Goal: Task Accomplishment & Management: Manage account settings

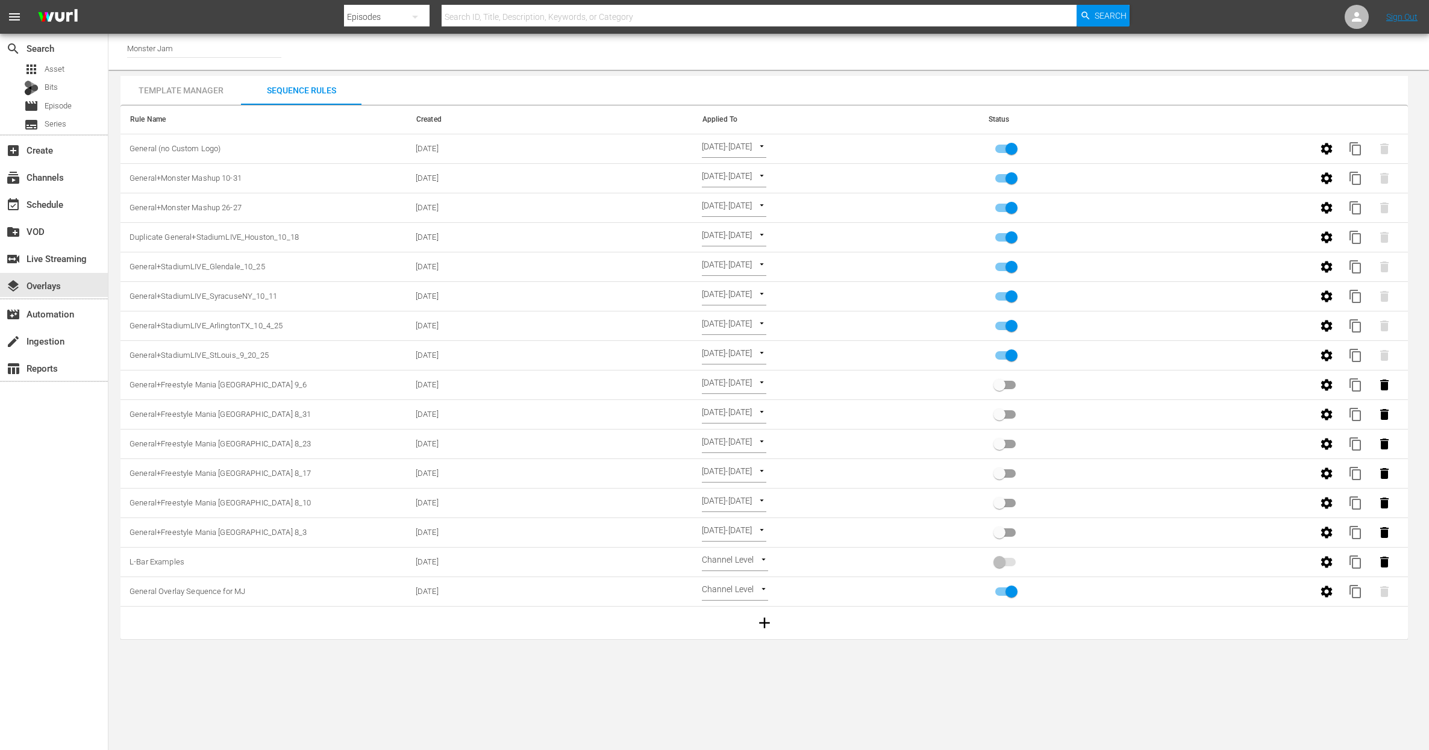
click at [541, 67] on div "Channel Title Monster Jam" at bounding box center [768, 52] width 1320 height 36
click at [585, 81] on div "Template Manager Sequence Rules Templates Template Name Last Modified MJ LIVE 1…" at bounding box center [763, 358] width 1287 height 564
click at [482, 82] on div "Template Manager Sequence Rules Templates Template Name Last Modified MJ LIVE 1…" at bounding box center [763, 358] width 1287 height 564
click at [44, 202] on div "event_available Schedule" at bounding box center [33, 202] width 67 height 11
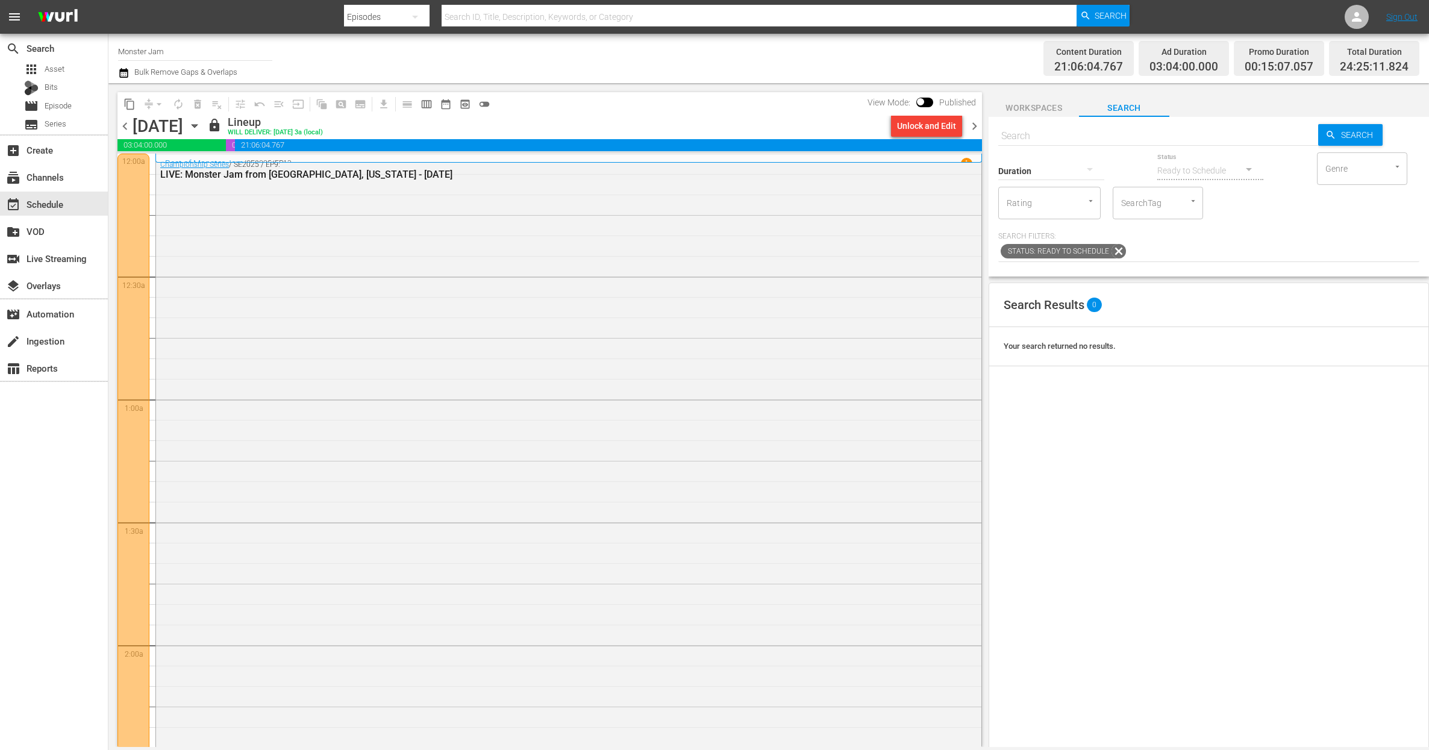
click at [627, 67] on div "Channel Title Monster Jam Bulk Remove Gaps & Overlaps" at bounding box center [472, 58] width 709 height 43
click at [416, 84] on div "content_copy compress arrow_drop_down autorenew_outlined delete_forever_outline…" at bounding box center [546, 415] width 876 height 664
click at [997, 59] on div "Content Duration 21:06:04.767 Ad Duration 03:04:00.000 Promo Duration 00:15:07.…" at bounding box center [1122, 58] width 591 height 43
click at [1026, 105] on span "Workspaces" at bounding box center [1033, 108] width 90 height 15
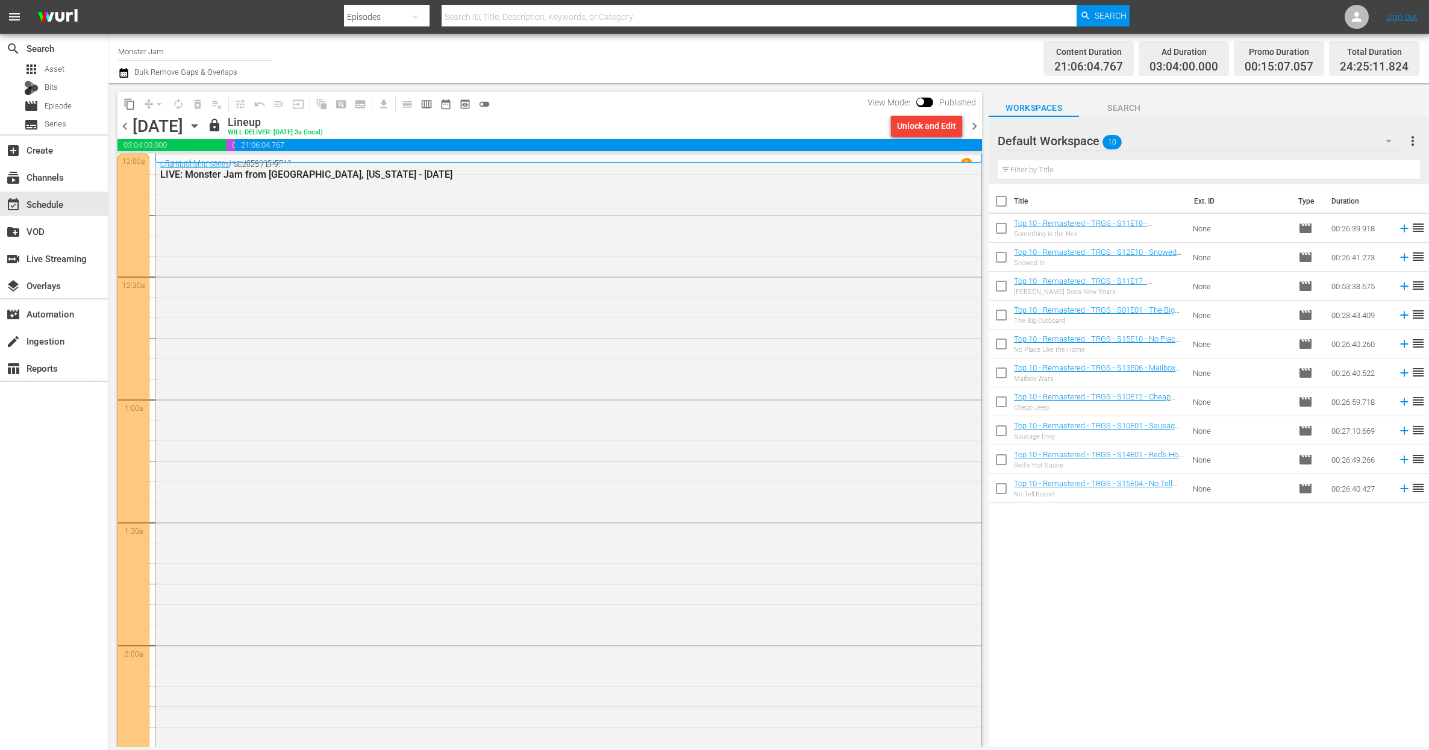
click at [1185, 139] on div "Default Workspace 10" at bounding box center [1199, 141] width 405 height 34
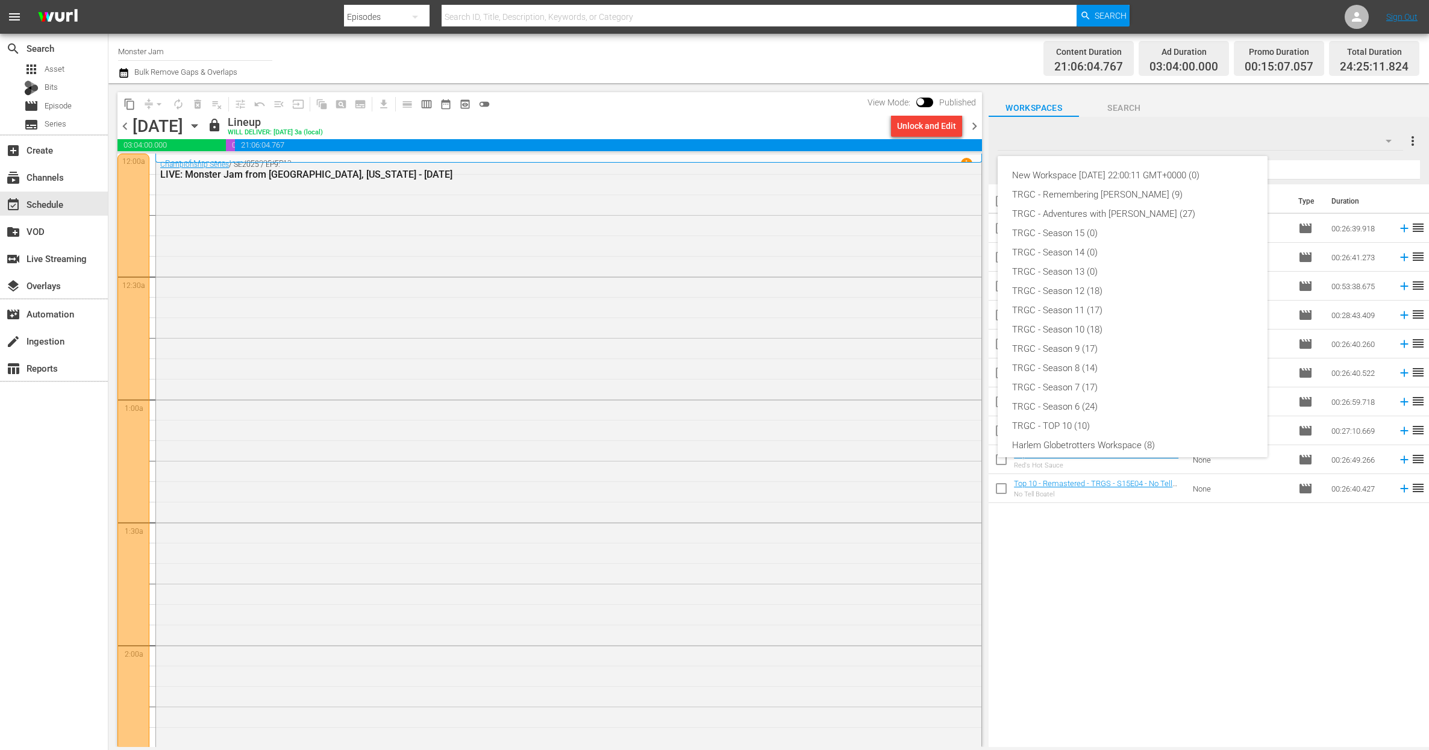
scroll to position [84, 0]
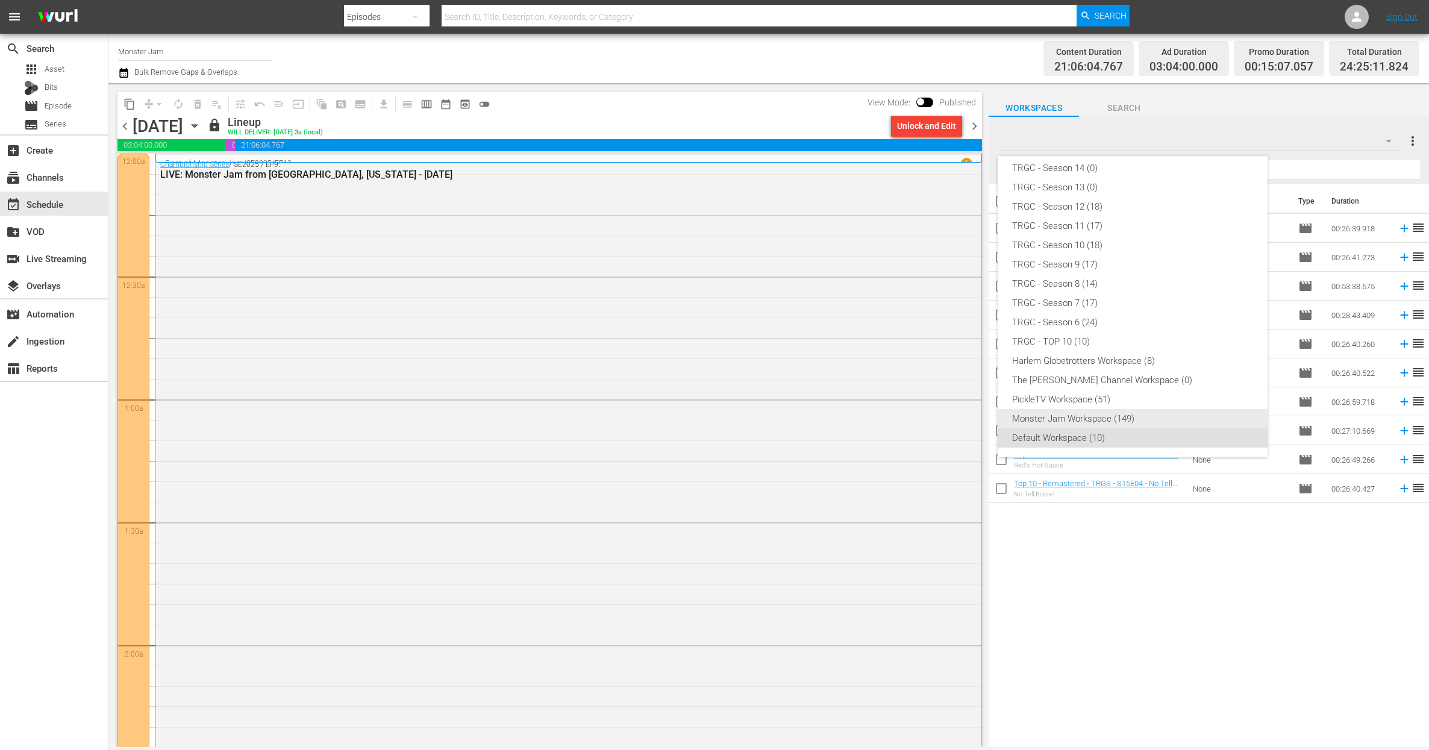
click at [1088, 417] on div "Monster Jam Workspace (149)" at bounding box center [1132, 418] width 241 height 19
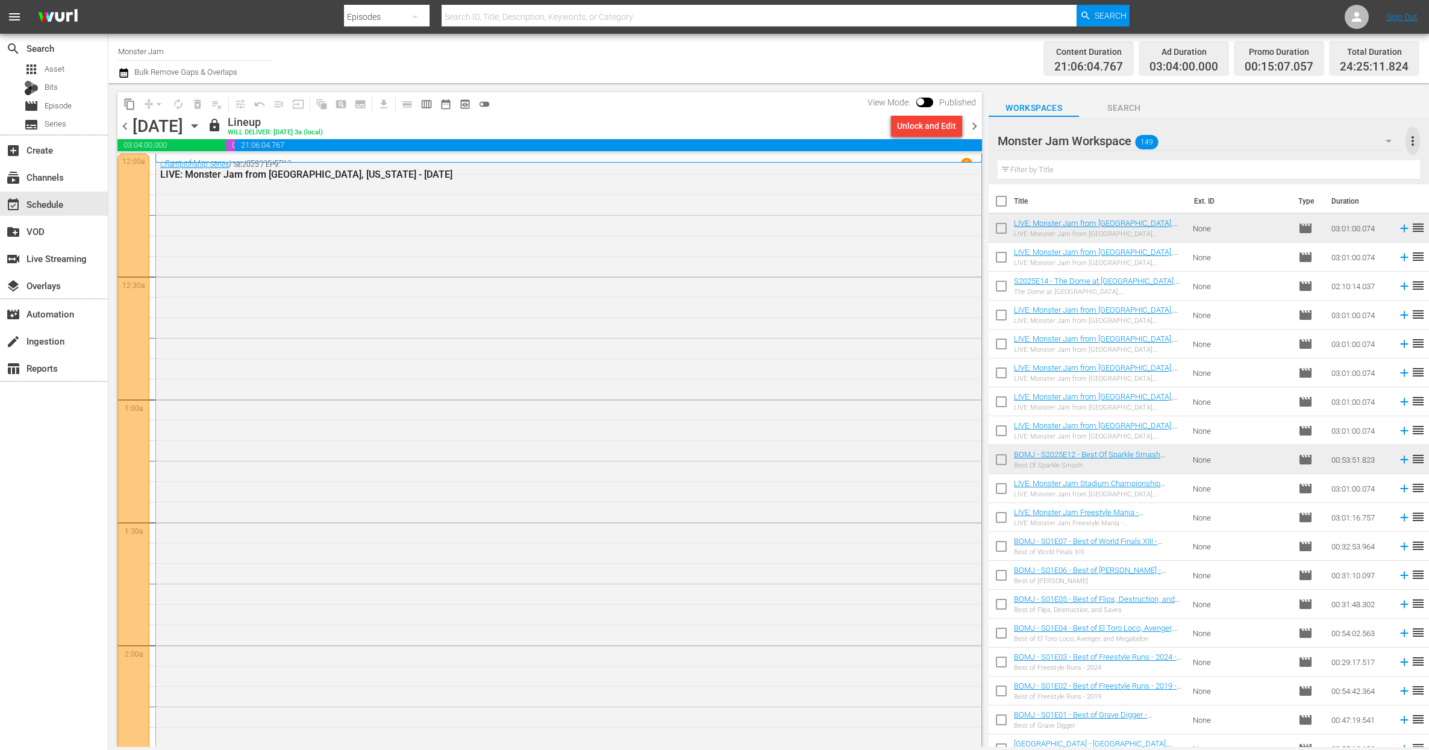
click at [1408, 139] on span "more_vert" at bounding box center [1412, 141] width 14 height 14
click at [1327, 145] on div "Add New Workspace" at bounding box center [1334, 143] width 142 height 22
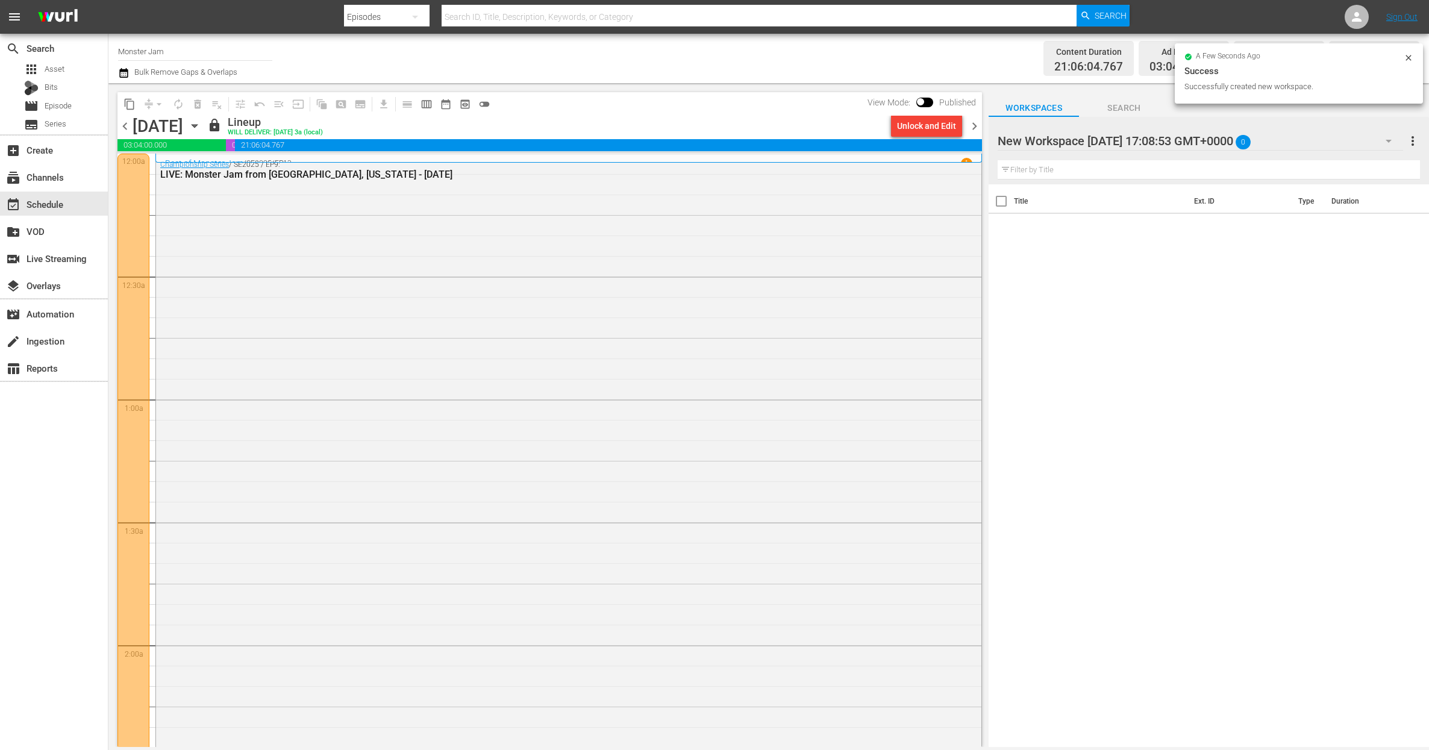
click at [1207, 145] on div "New Workspace [DATE] 17:08:53 GMT+0000 0" at bounding box center [1199, 141] width 405 height 34
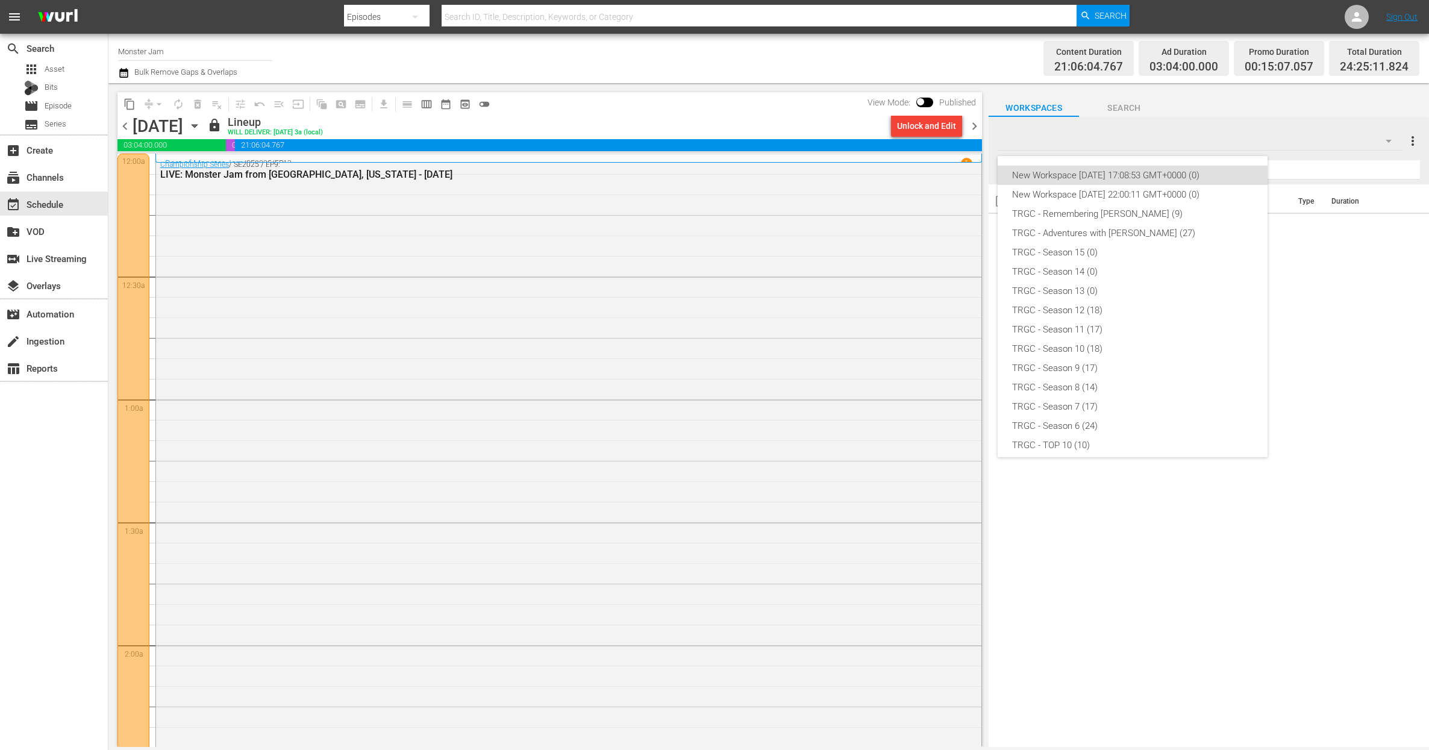
click at [1098, 145] on div "New Workspace [DATE] 17:08:53 GMT+0000 (0) New Workspace [DATE] 22:00:11 GMT+00…" at bounding box center [714, 375] width 1429 height 750
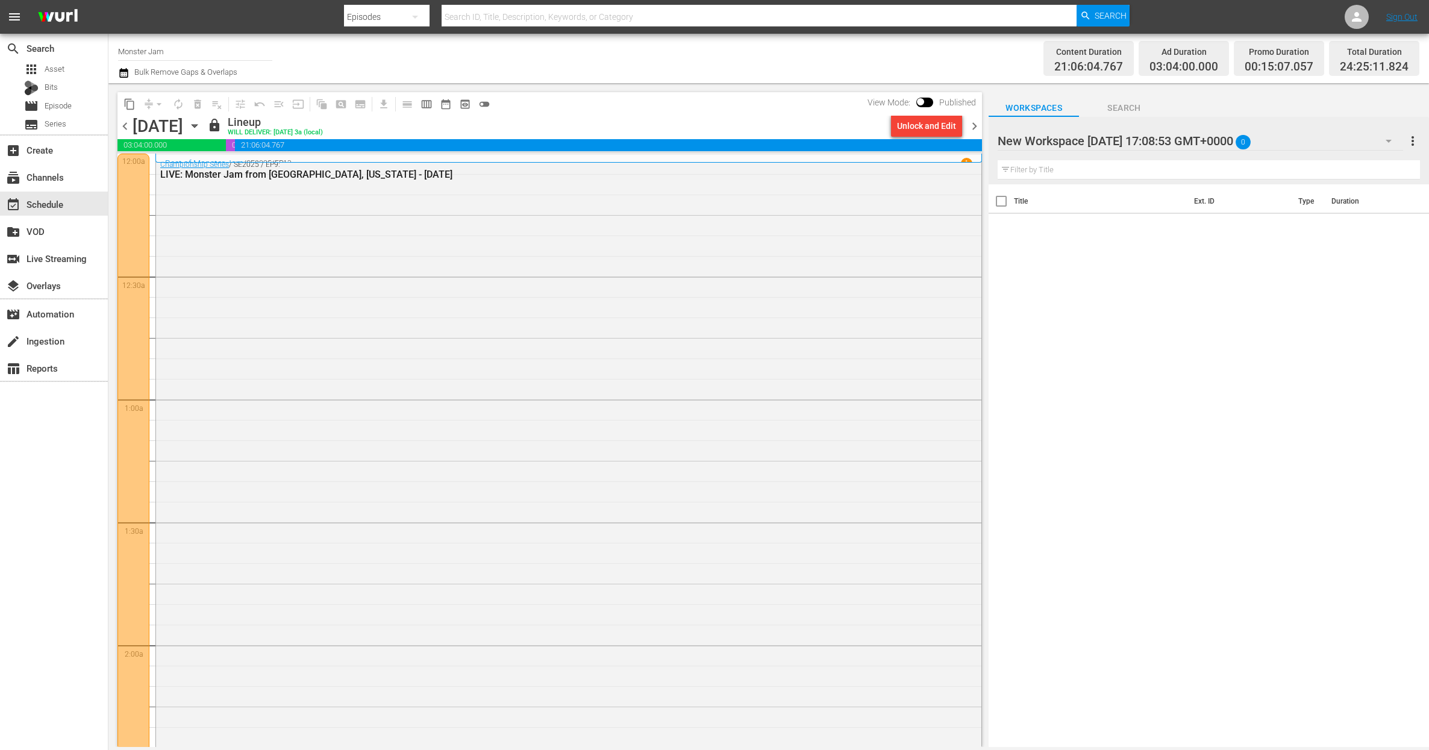
click at [1114, 140] on div at bounding box center [1099, 141] width 205 height 30
drag, startPoint x: 1262, startPoint y: 143, endPoint x: 974, endPoint y: 112, distance: 289.6
click at [974, 112] on div "content_copy compress arrow_drop_down autorenew_outlined delete_forever_outline…" at bounding box center [768, 415] width 1320 height 664
click at [1015, 145] on input "MJ Monster Mash Block" at bounding box center [1202, 140] width 411 height 29
type input "MJ - Monster Mash Block"
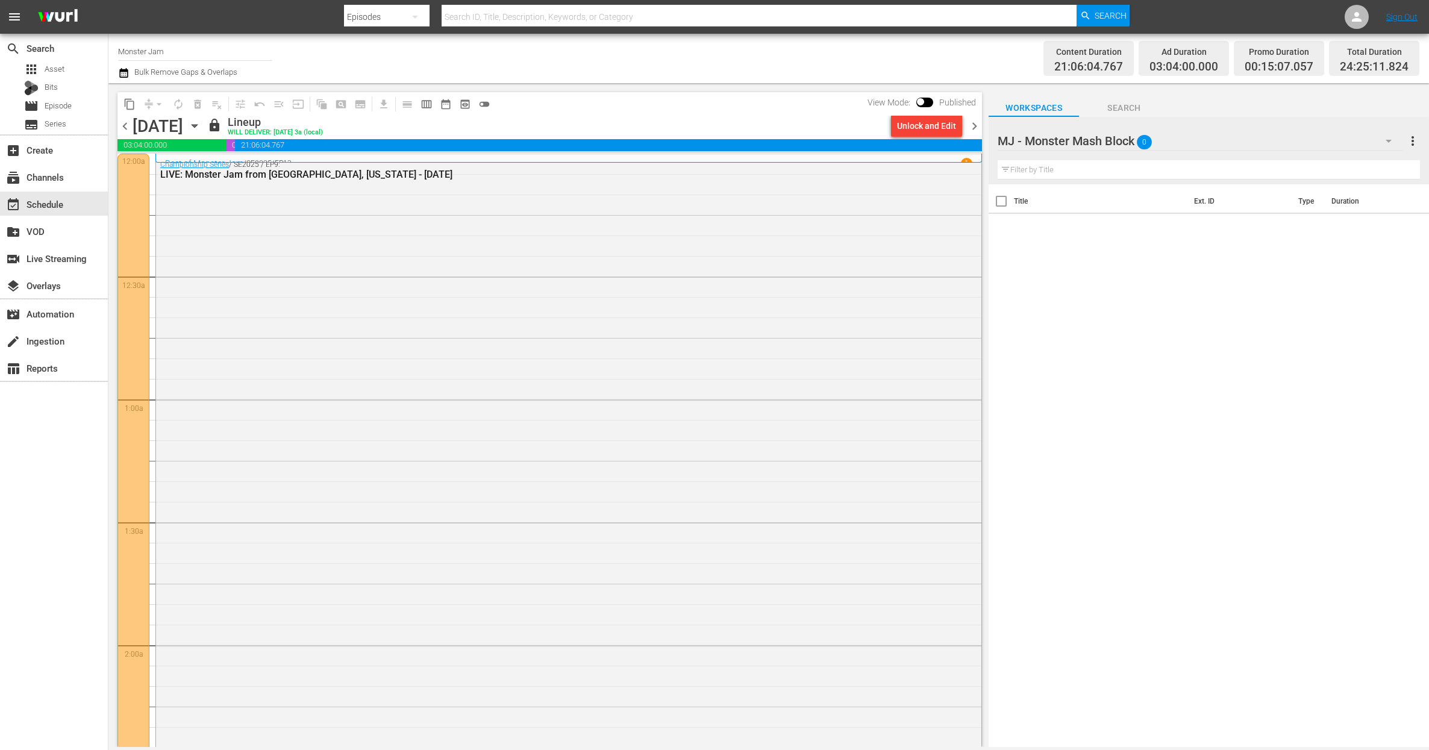
click at [1169, 141] on div "MJ - Monster Mash Block 0" at bounding box center [1199, 141] width 405 height 34
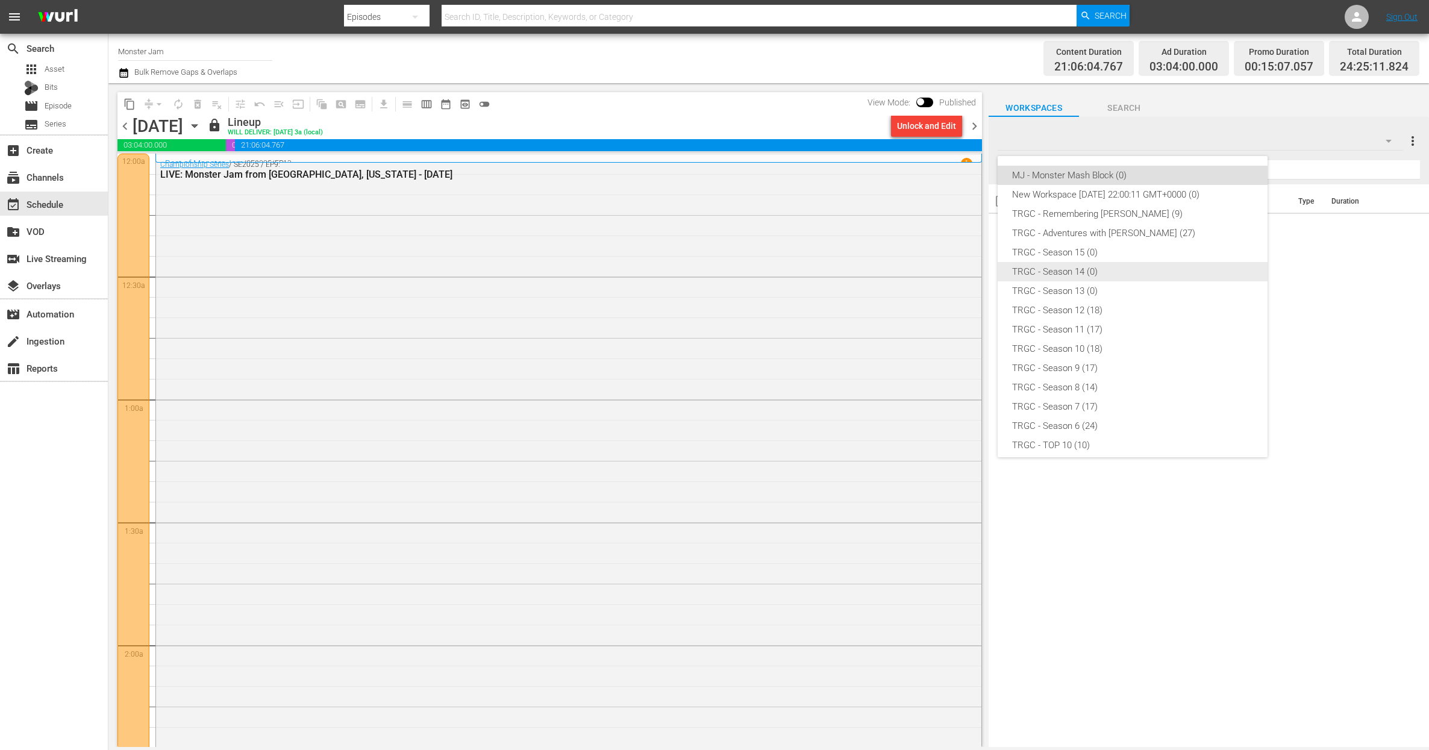
scroll to position [104, 0]
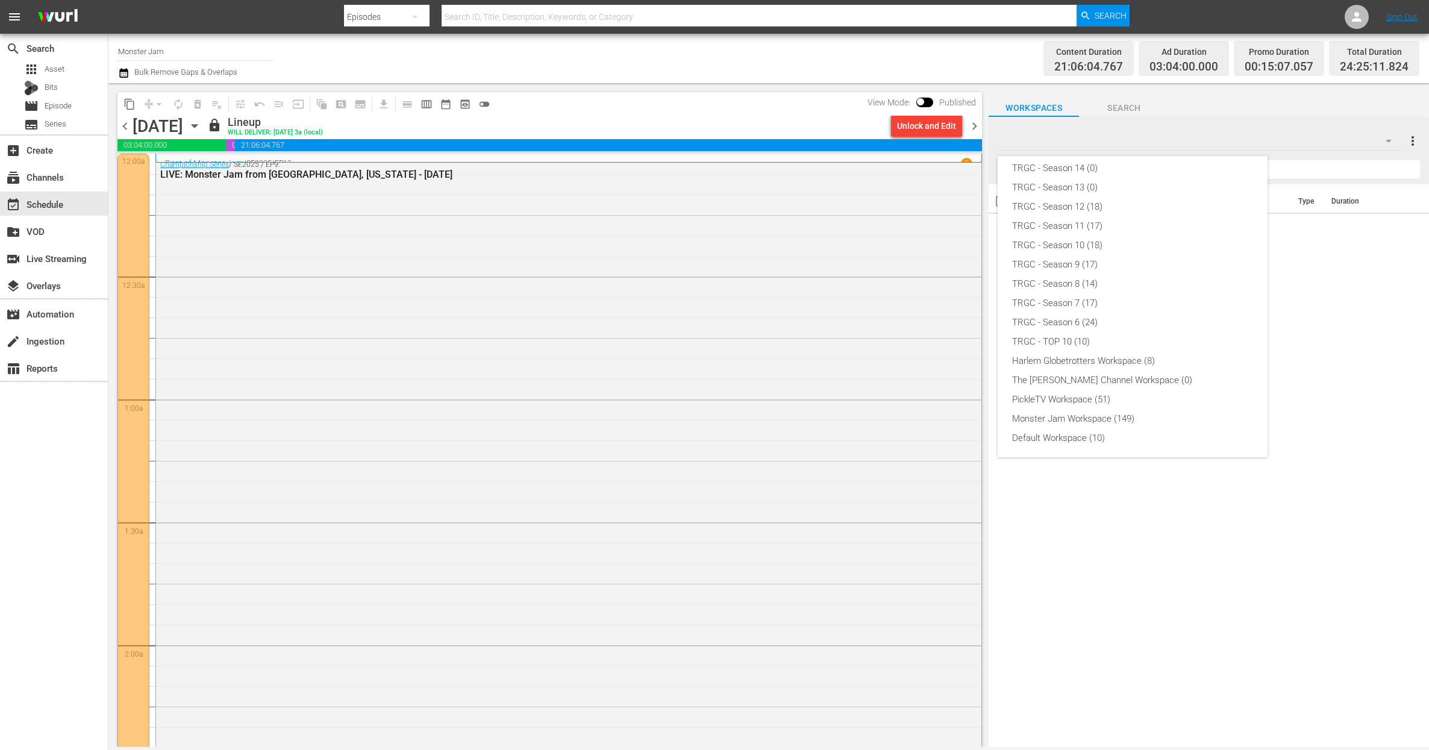
click at [1227, 107] on div "MJ - Monster Mash Block (0) New Workspace [DATE] 22:00:11 GMT+0000 (0) TRGC - R…" at bounding box center [714, 375] width 1429 height 750
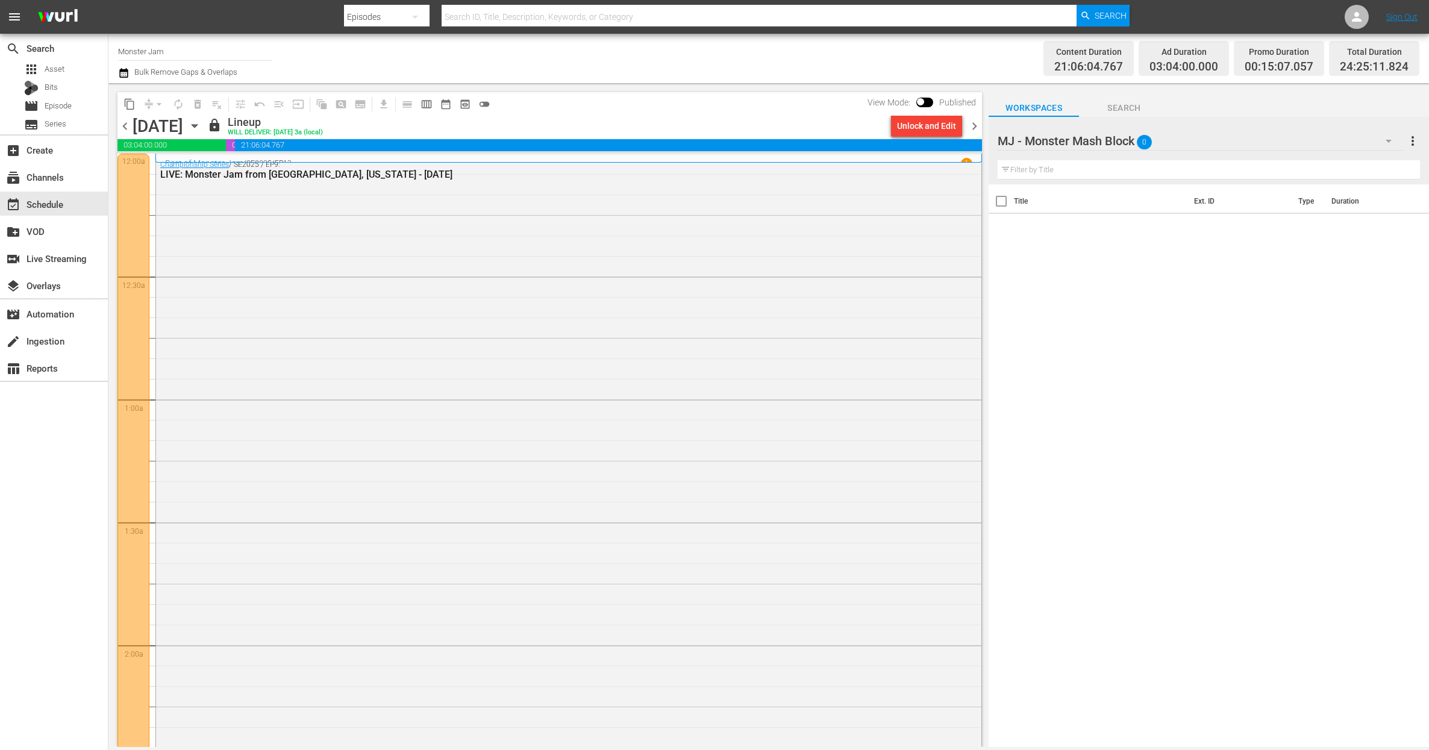
click at [1230, 139] on div "MJ - Monster Mash Block 0" at bounding box center [1199, 141] width 405 height 34
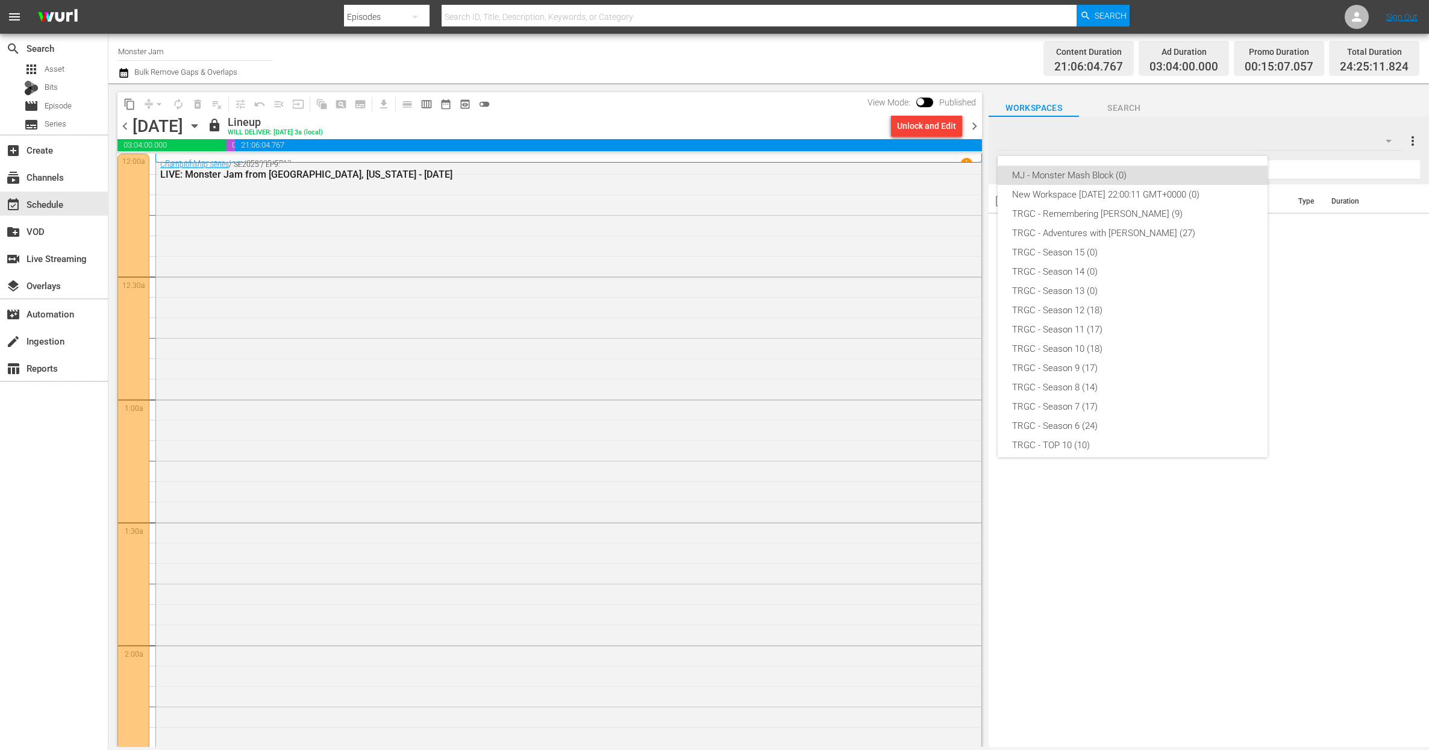
click at [1134, 105] on div "MJ - Monster Mash Block (0) New Workspace [DATE] 22:00:11 GMT+0000 (0) TRGC - R…" at bounding box center [714, 375] width 1429 height 750
